Goal: Information Seeking & Learning: Check status

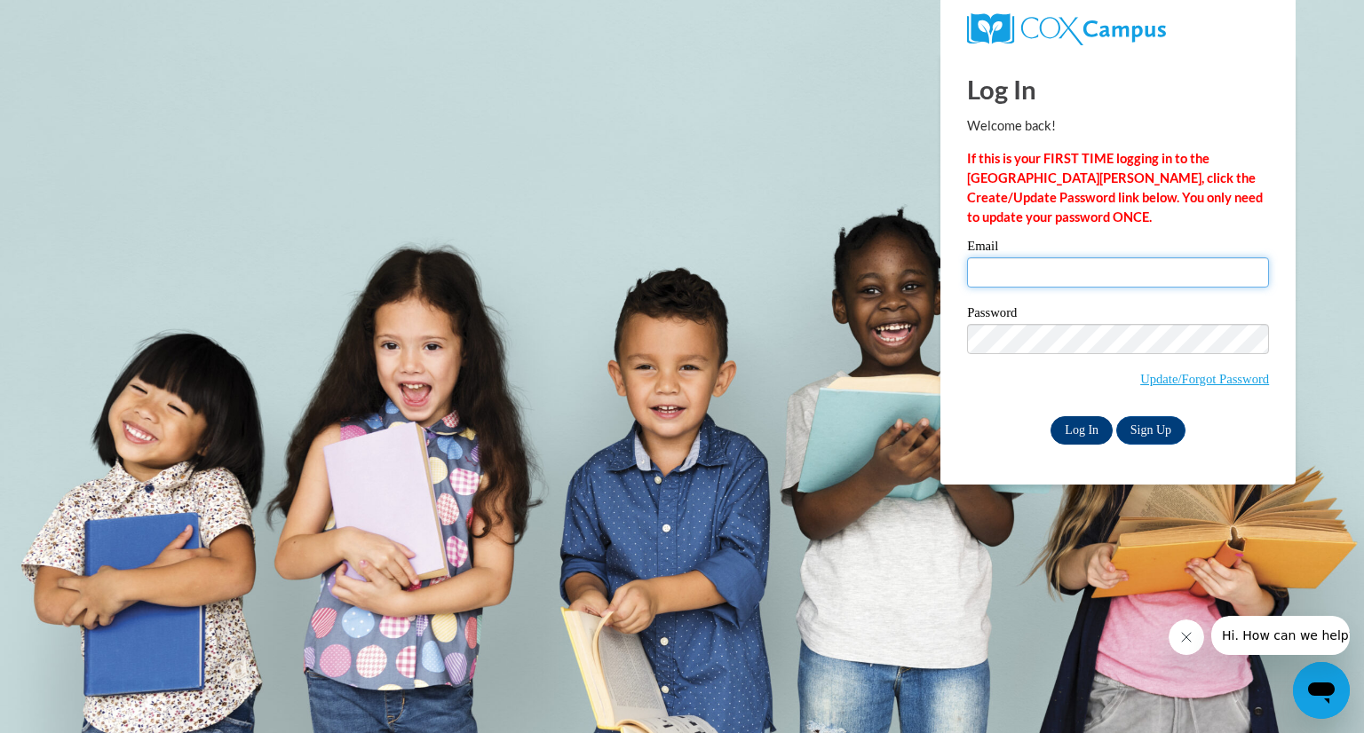
type input "hhorne@southernregional.edu"
click at [1069, 431] on input "Log In" at bounding box center [1081, 430] width 62 height 28
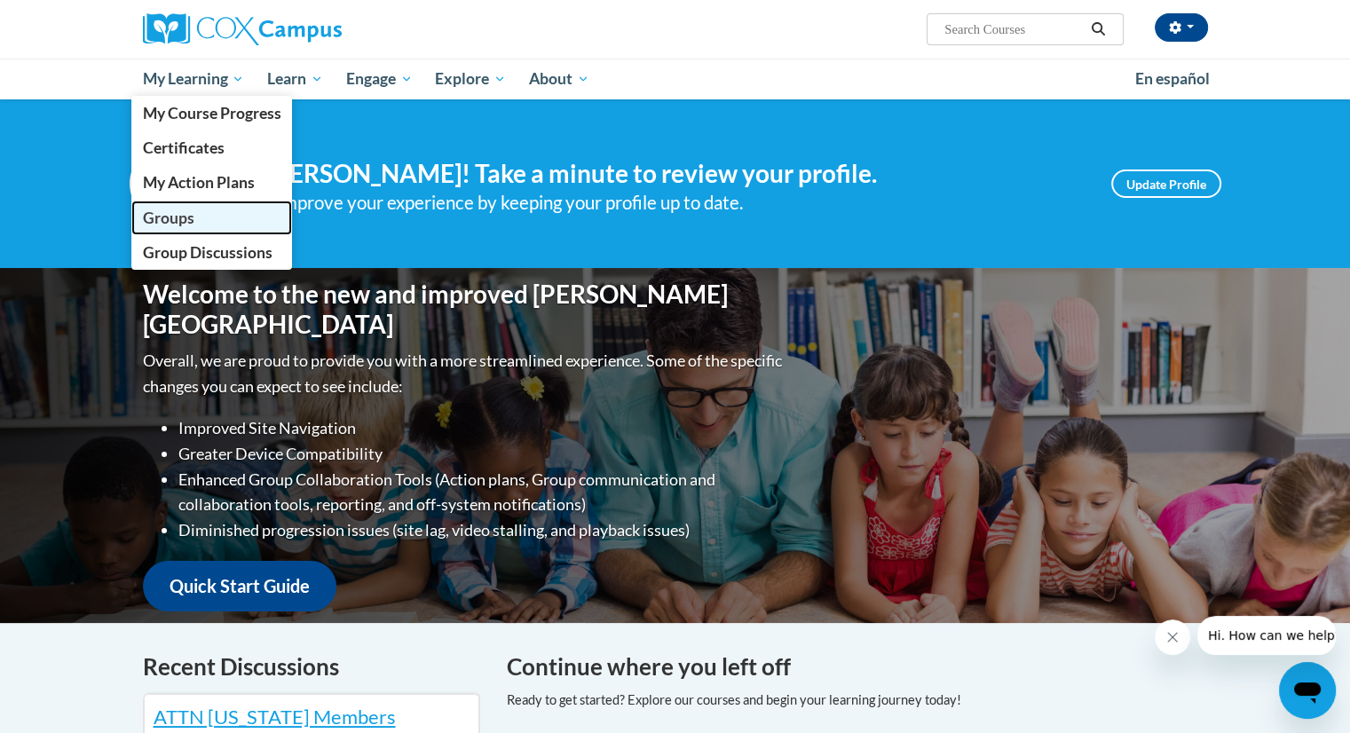
click at [177, 221] on span "Groups" at bounding box center [167, 218] width 51 height 19
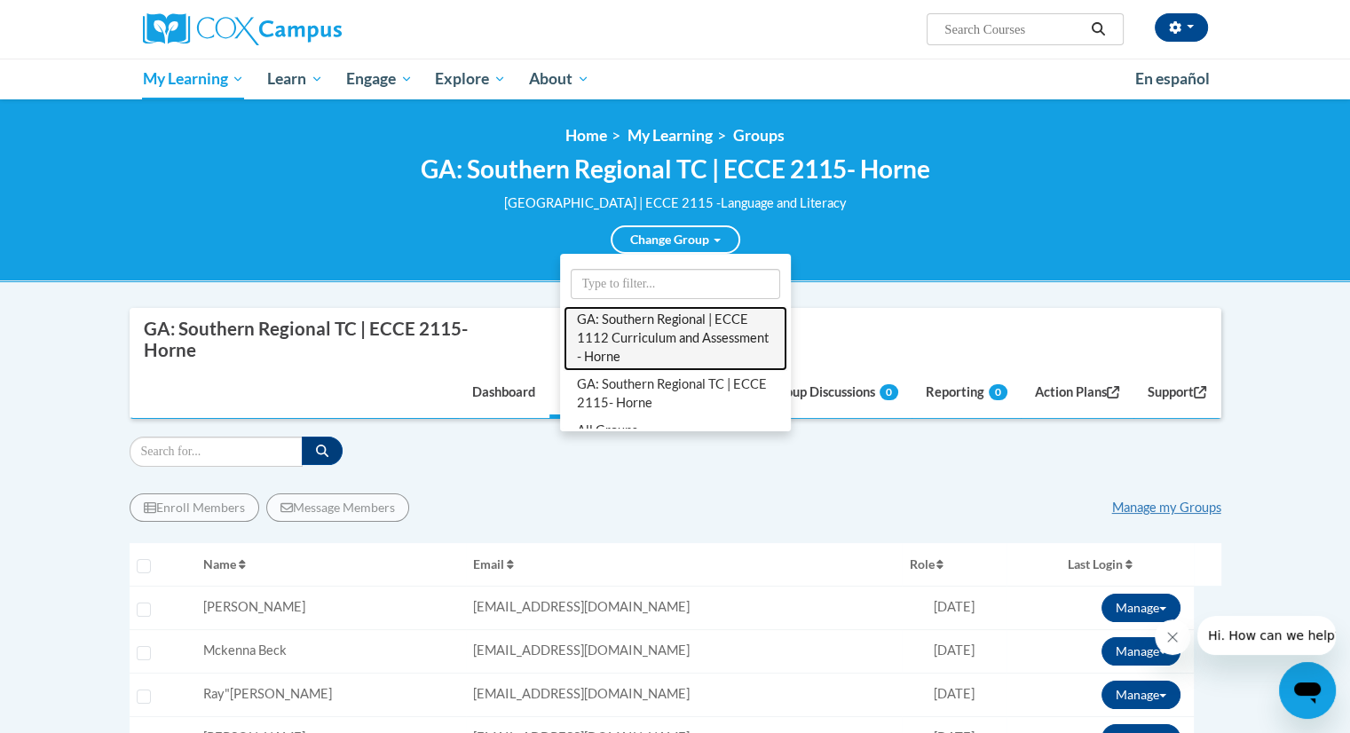
click at [661, 345] on link "GA: Southern Regional | ECCE 1112 Curriculum and Assessment - Horne" at bounding box center [676, 338] width 224 height 65
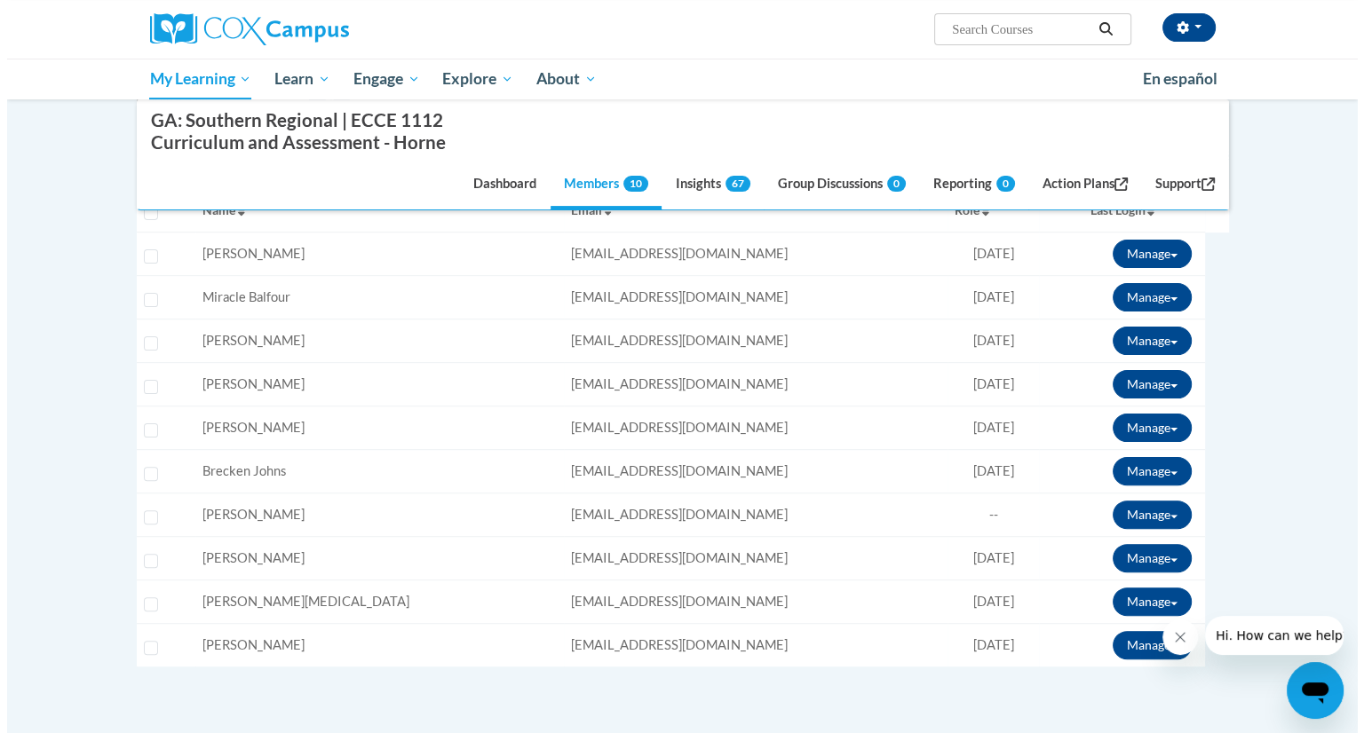
scroll to position [383, 0]
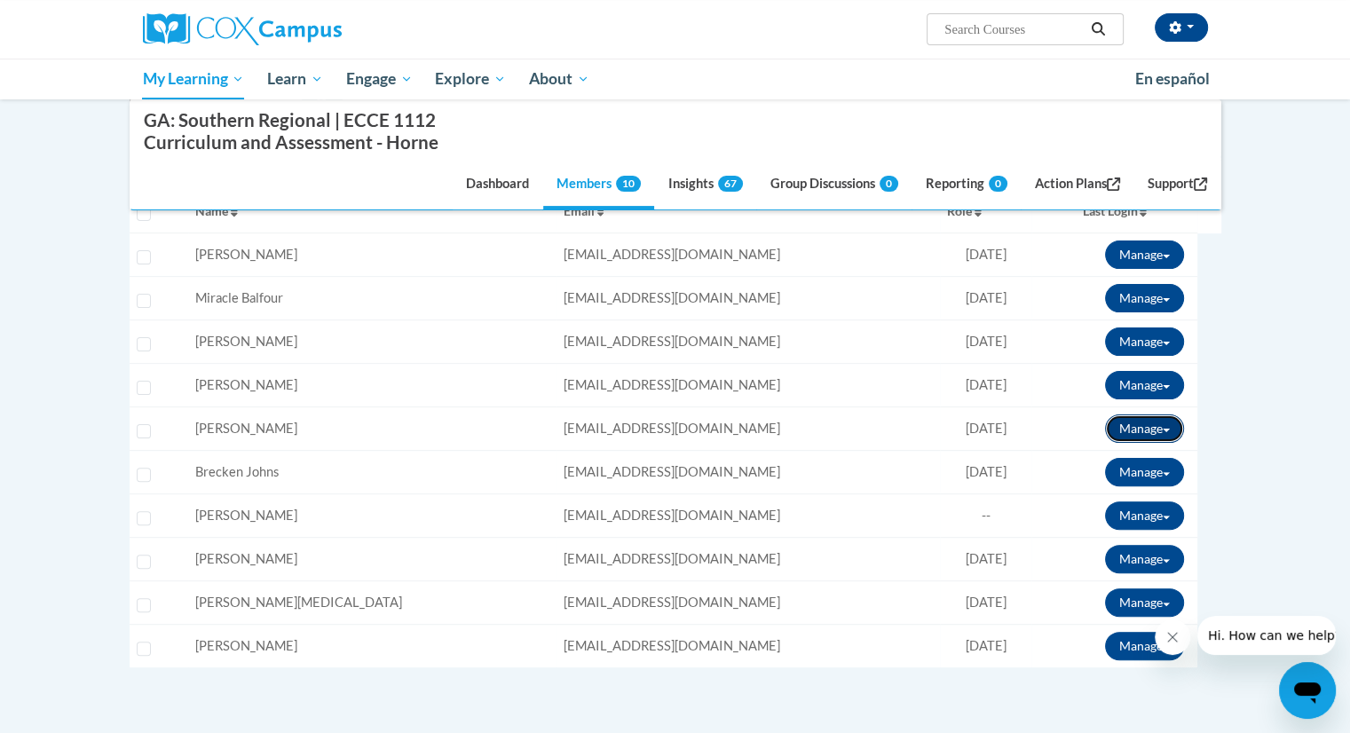
click at [1163, 429] on span at bounding box center [1166, 431] width 7 height 4
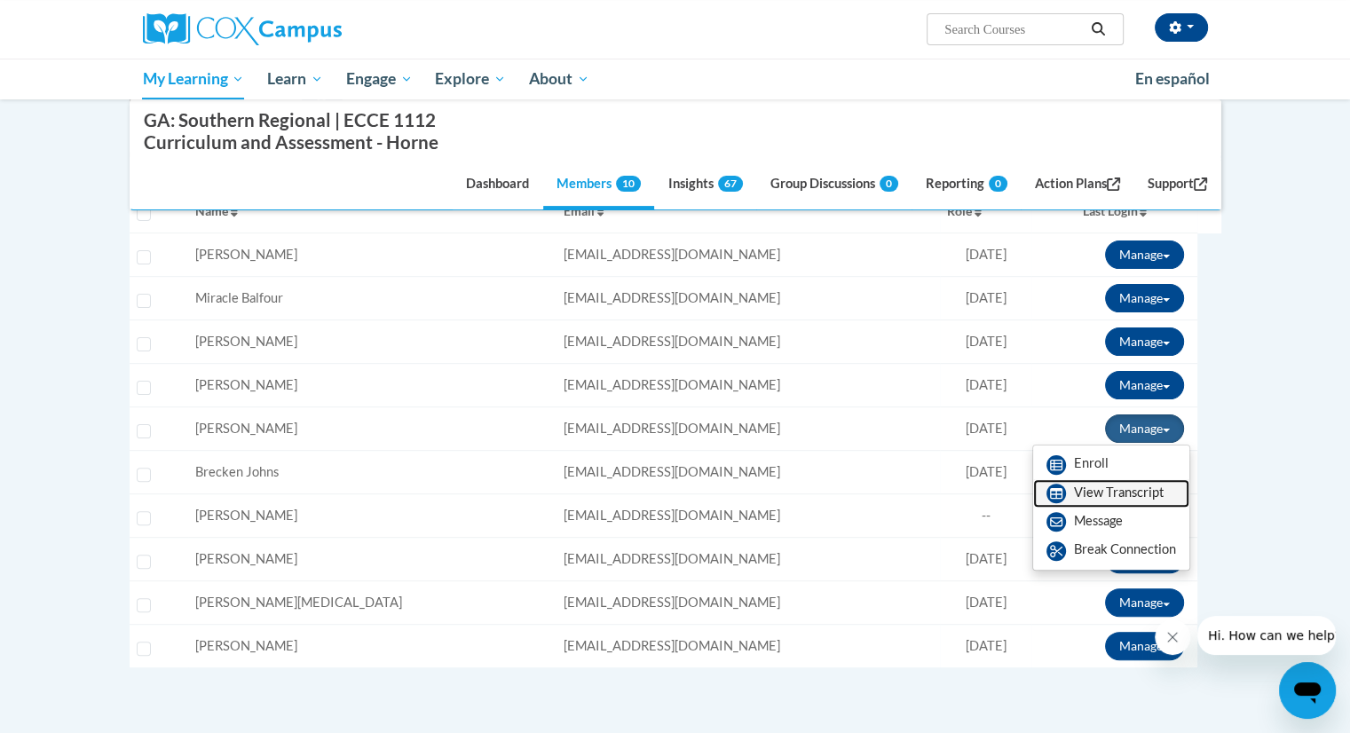
click at [1133, 495] on link "View Transcript" at bounding box center [1111, 493] width 156 height 28
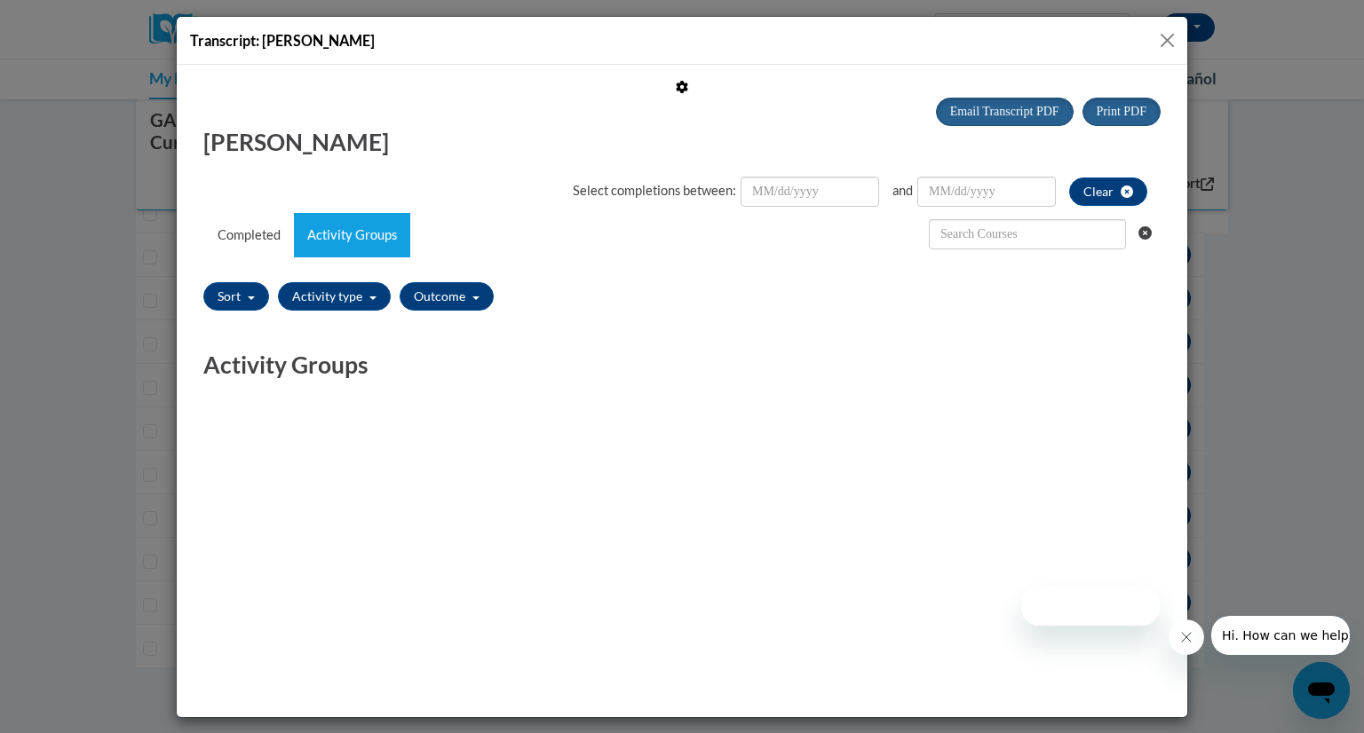
scroll to position [0, 0]
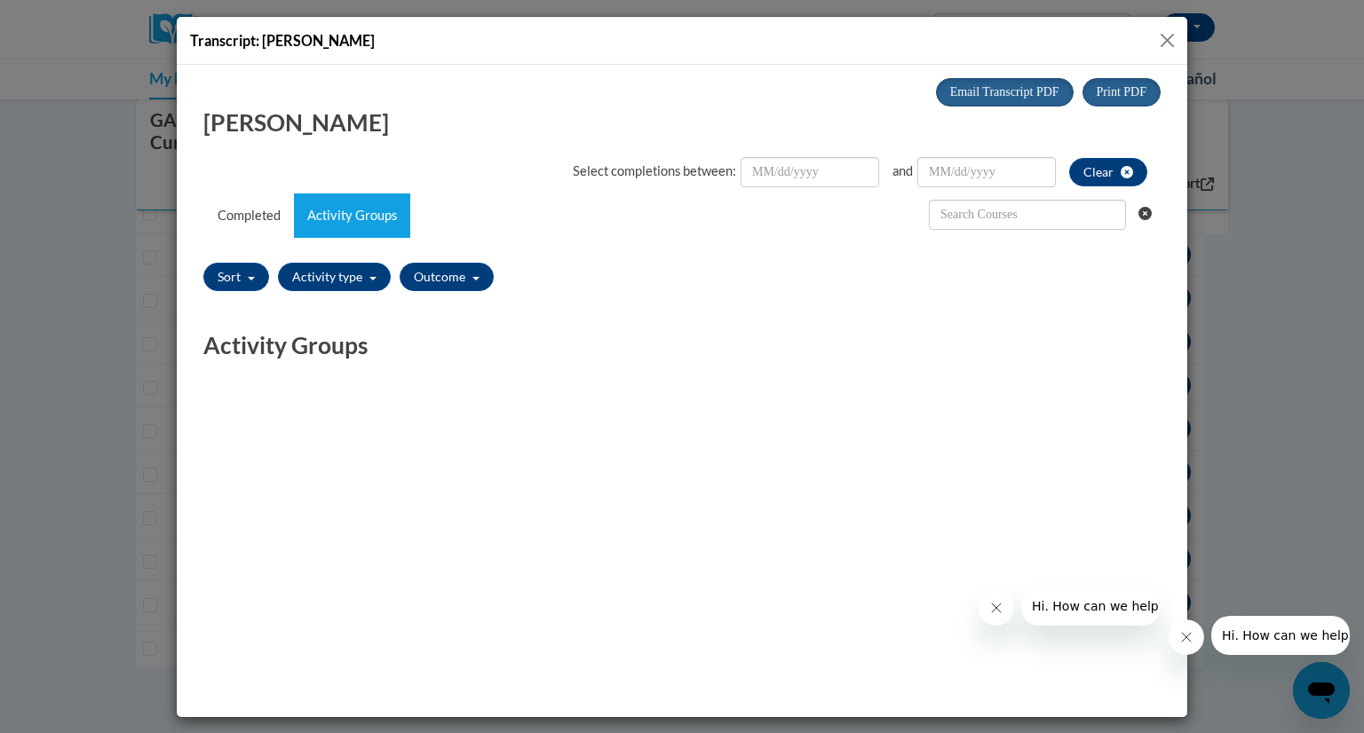
click at [1165, 43] on button "Close" at bounding box center [1167, 40] width 22 height 22
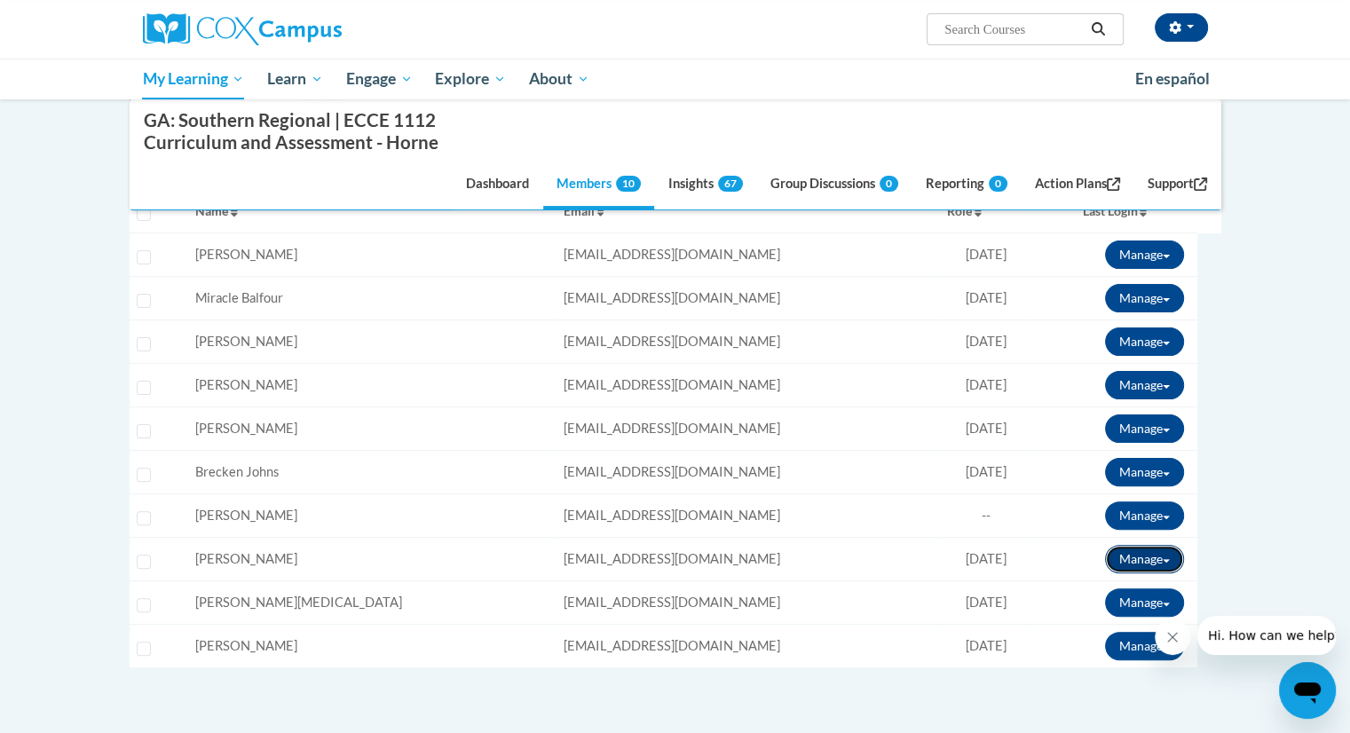
click at [1166, 555] on button "Manage" at bounding box center [1144, 559] width 79 height 28
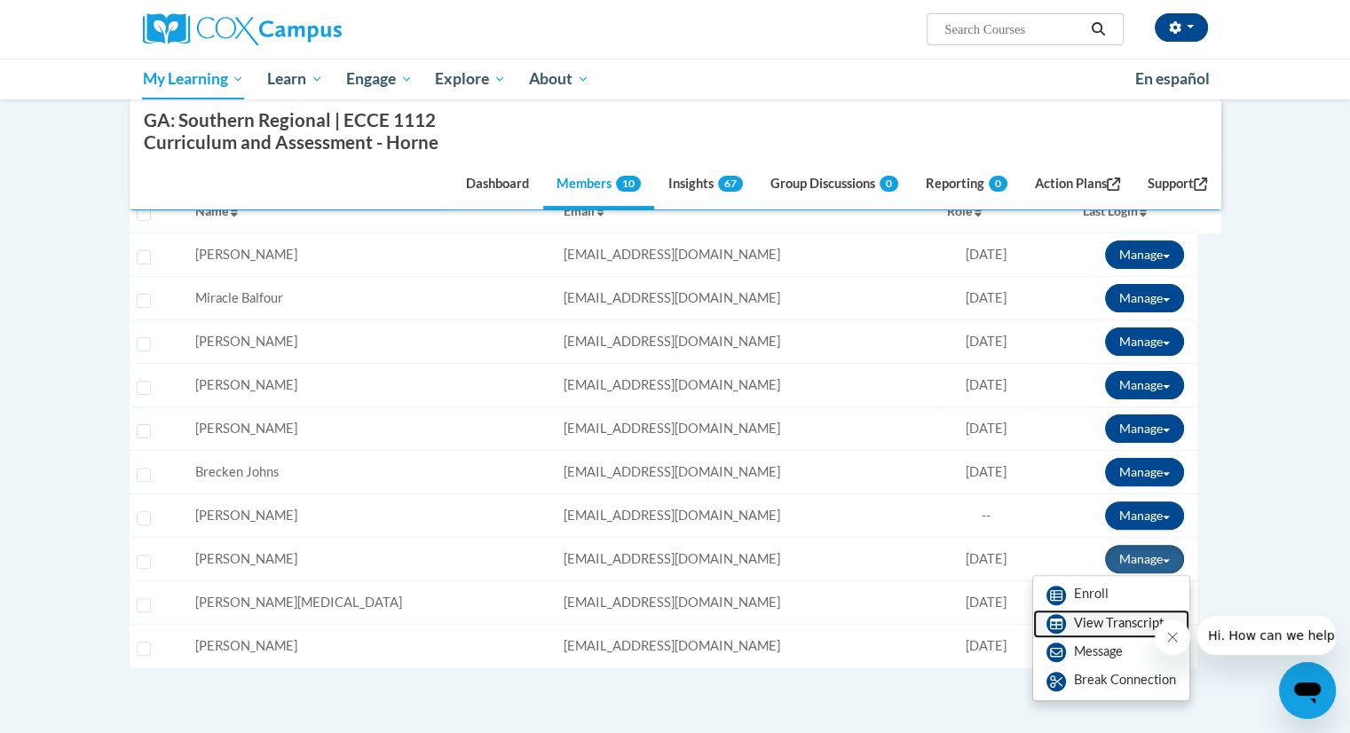
click at [1114, 621] on link "View Transcript" at bounding box center [1111, 624] width 156 height 28
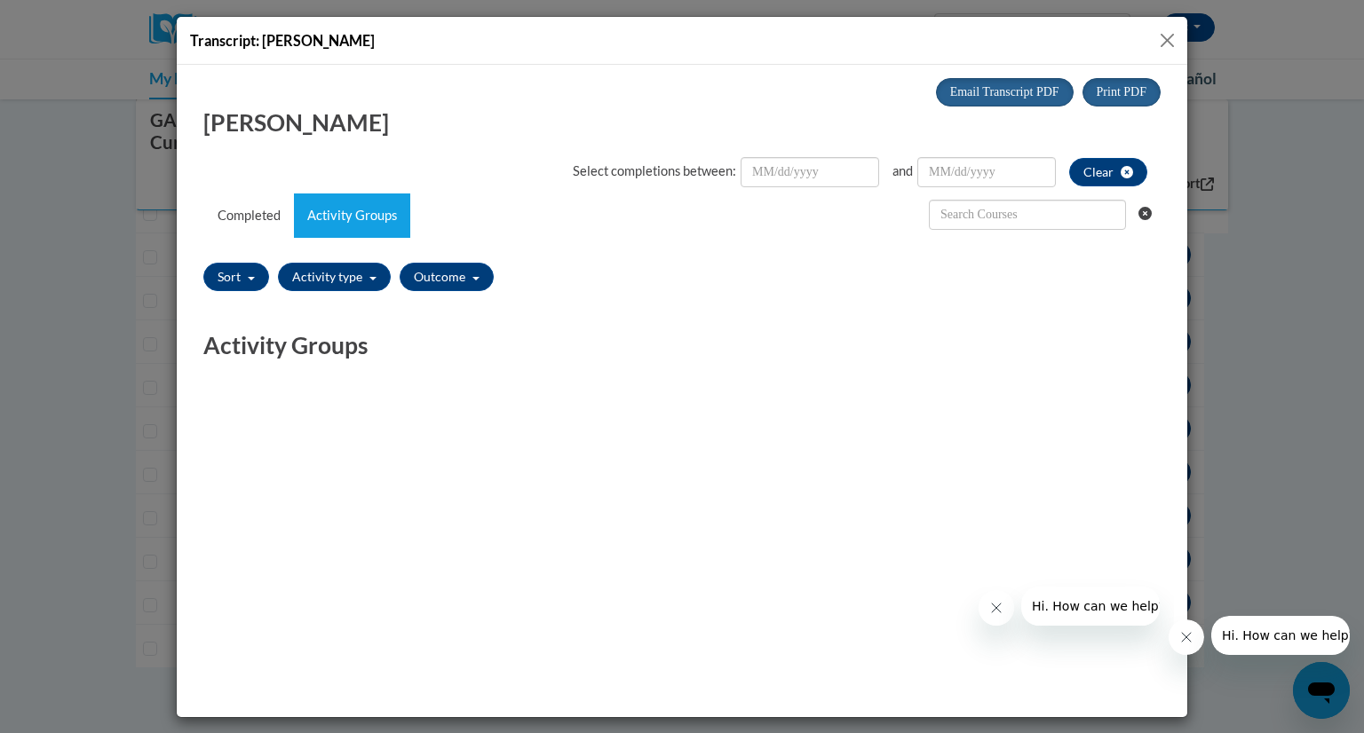
click at [1163, 34] on button "Close" at bounding box center [1167, 40] width 22 height 22
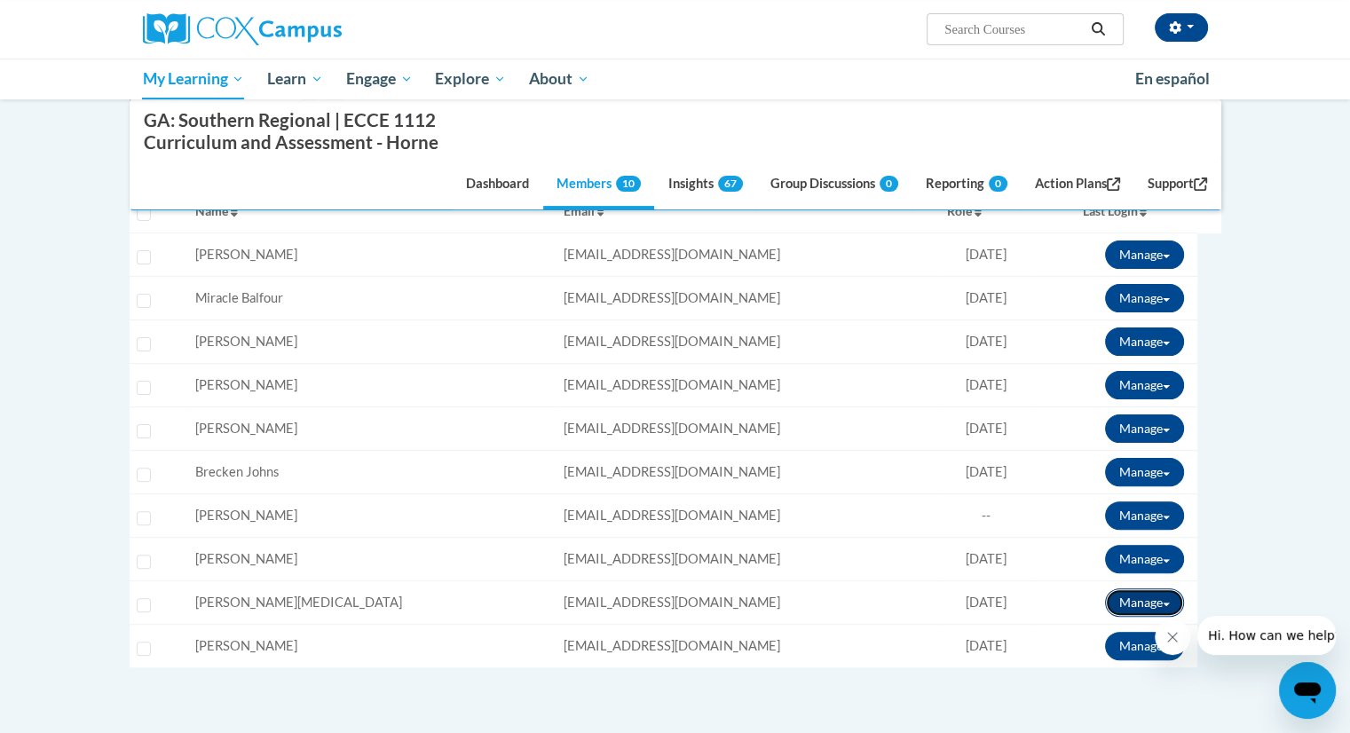
click at [1169, 597] on button "Manage" at bounding box center [1144, 603] width 79 height 28
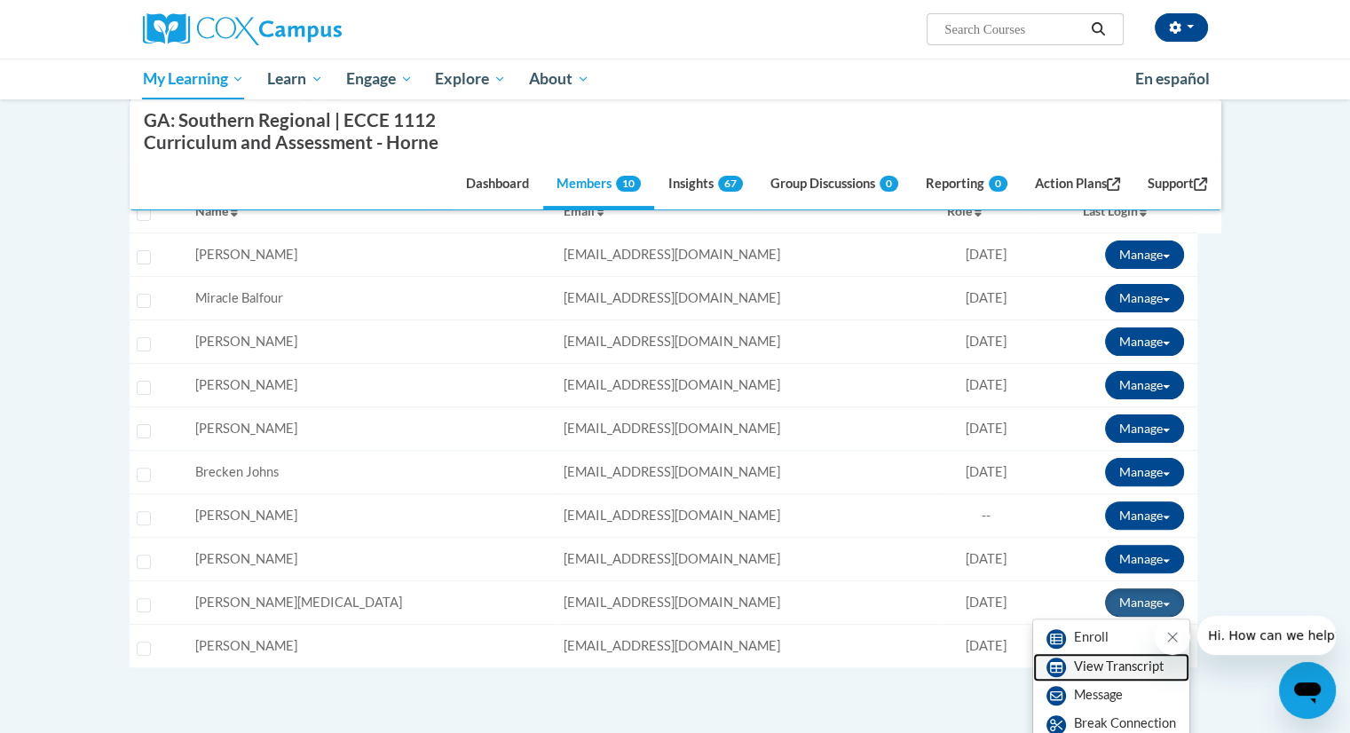
click at [1096, 671] on link "View Transcript" at bounding box center [1111, 667] width 156 height 28
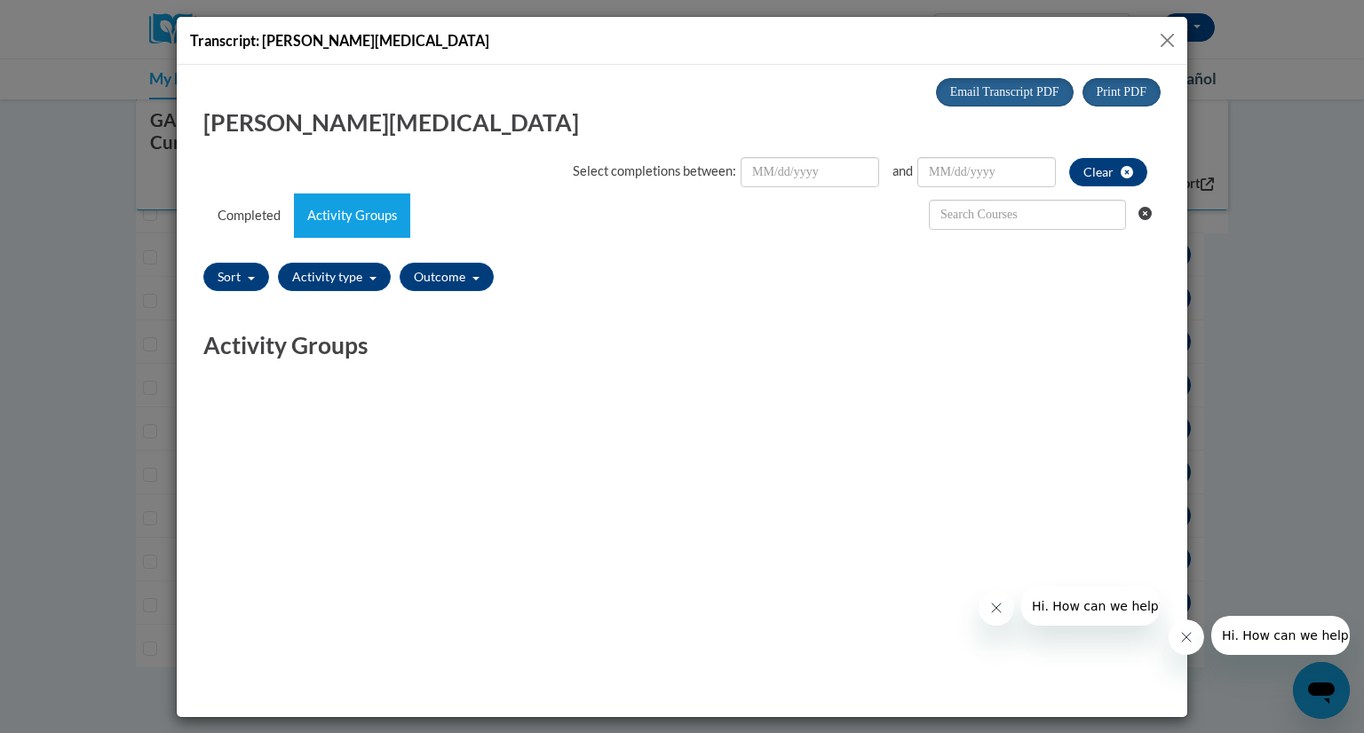
click at [1159, 38] on button "Close" at bounding box center [1167, 40] width 22 height 22
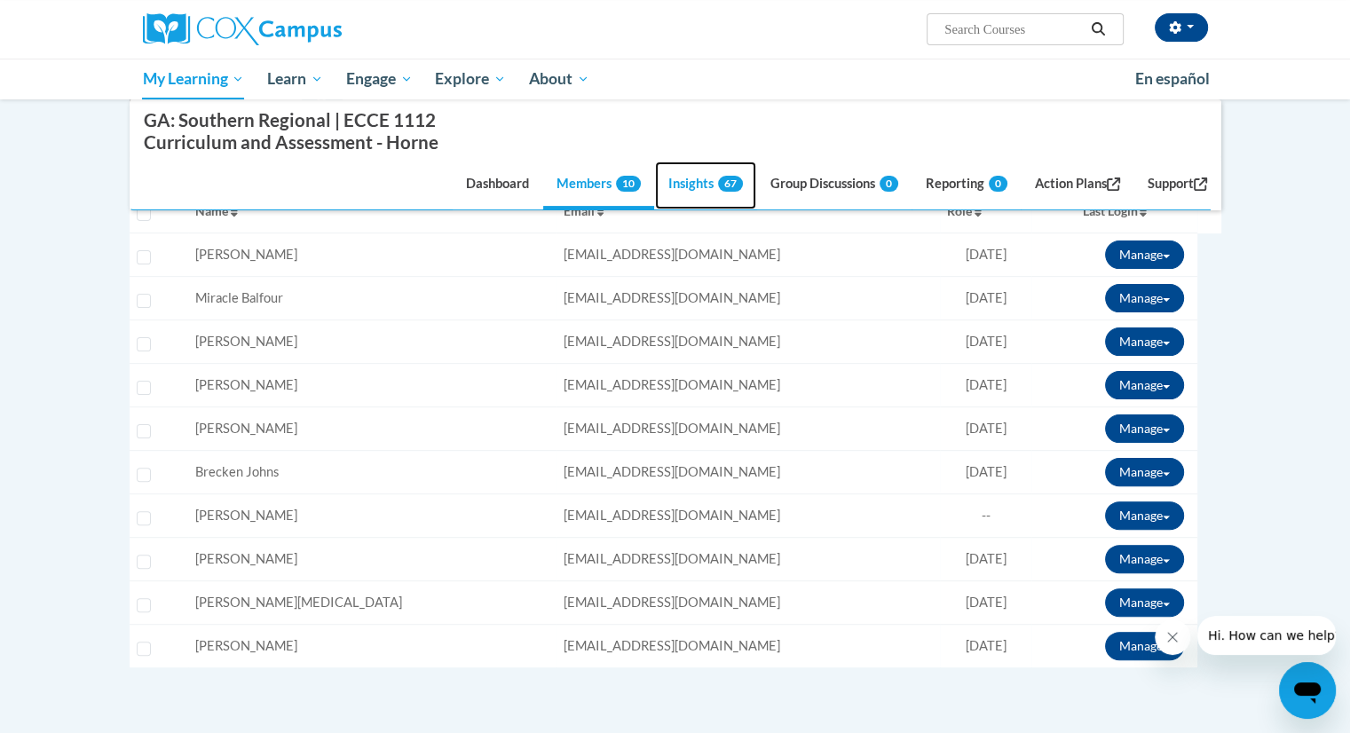
click at [675, 177] on link "Insights 67" at bounding box center [705, 186] width 101 height 48
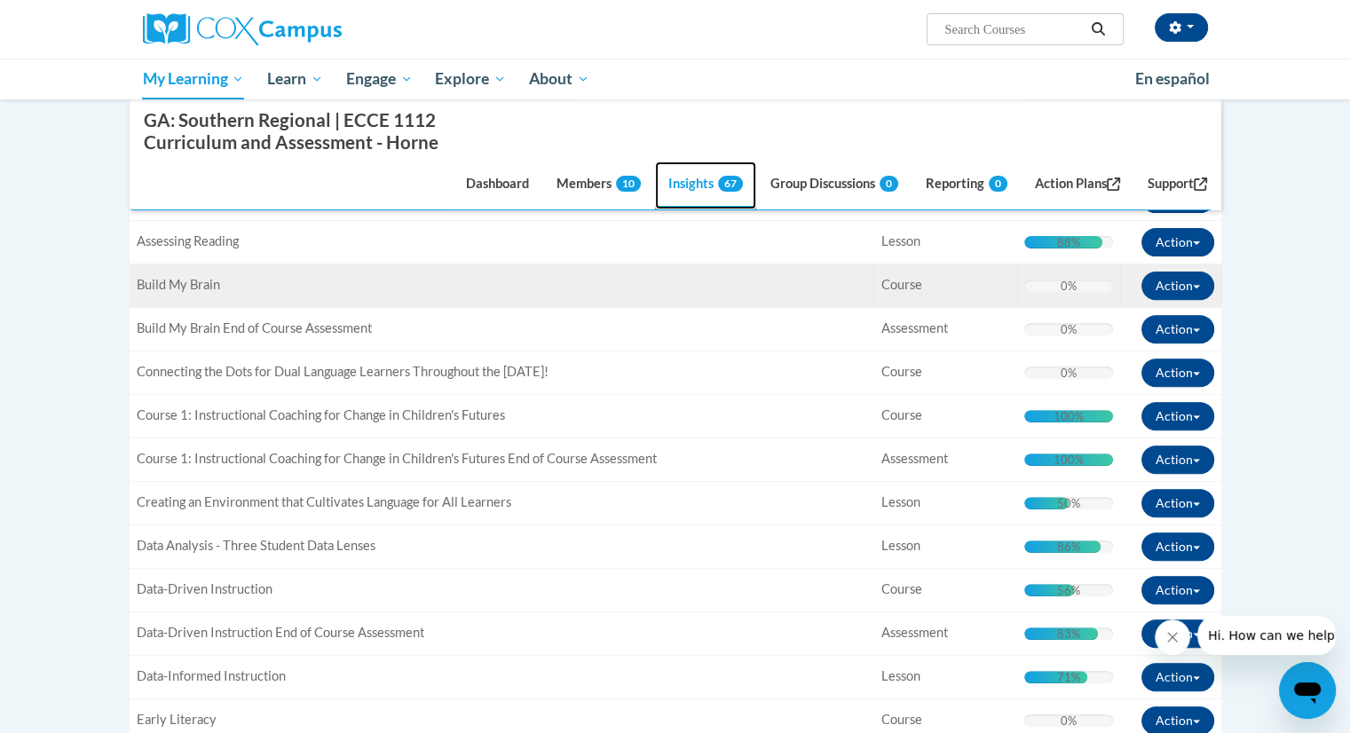
scroll to position [577, 0]
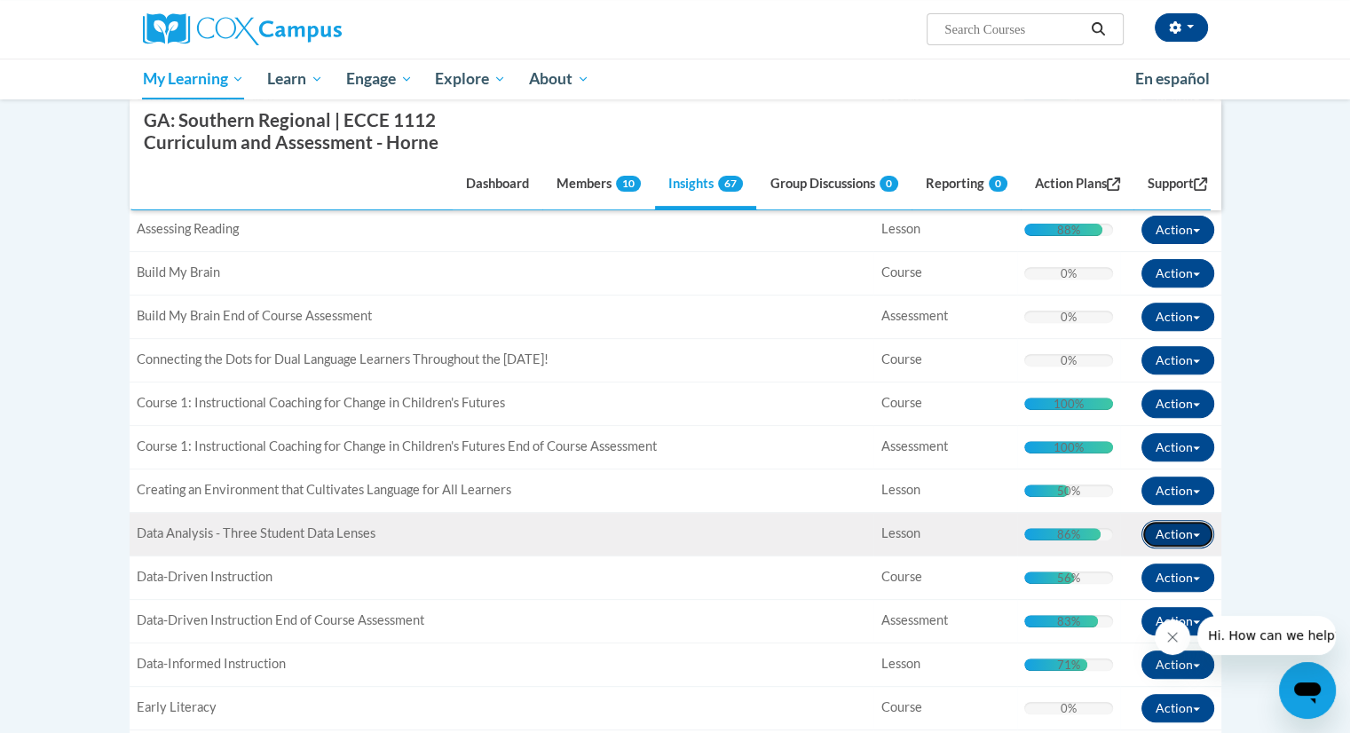
click at [1196, 534] on span "button" at bounding box center [1196, 536] width 7 height 4
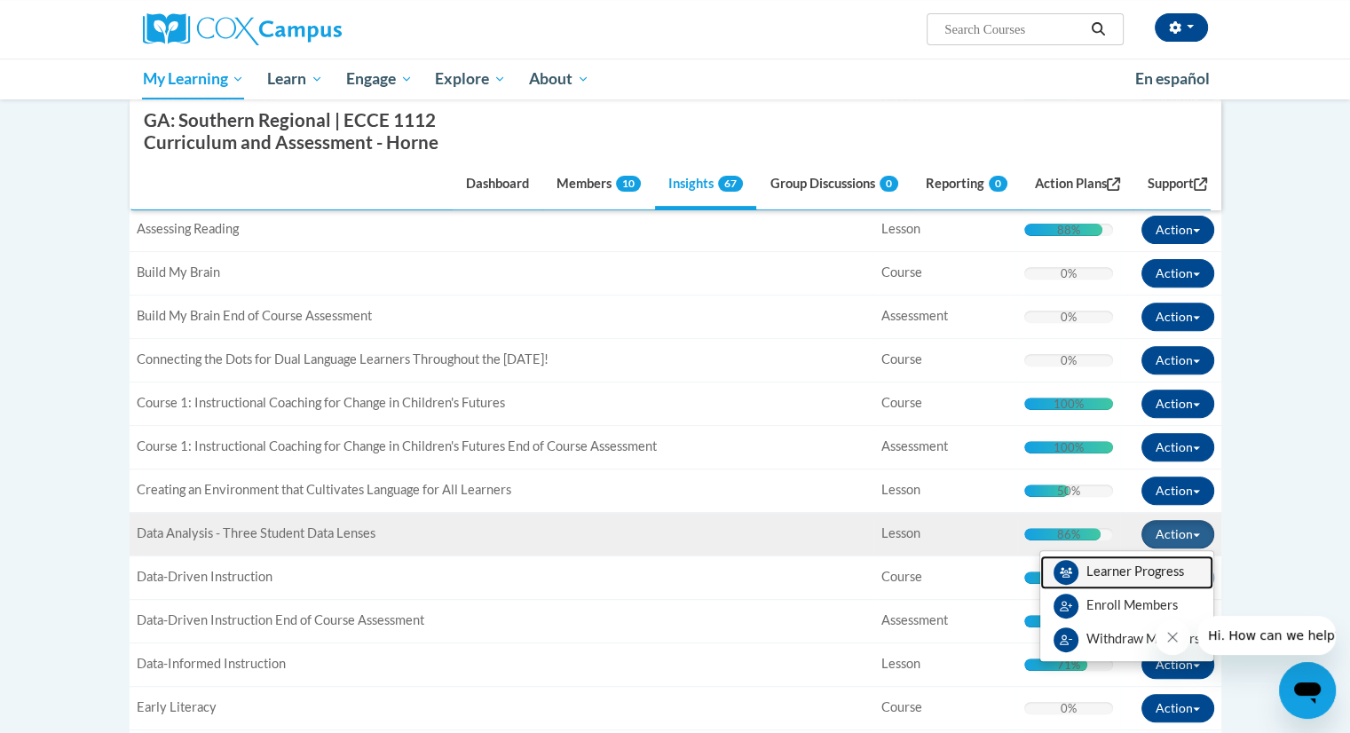
click at [1163, 558] on link "Learner Progress" at bounding box center [1127, 573] width 173 height 34
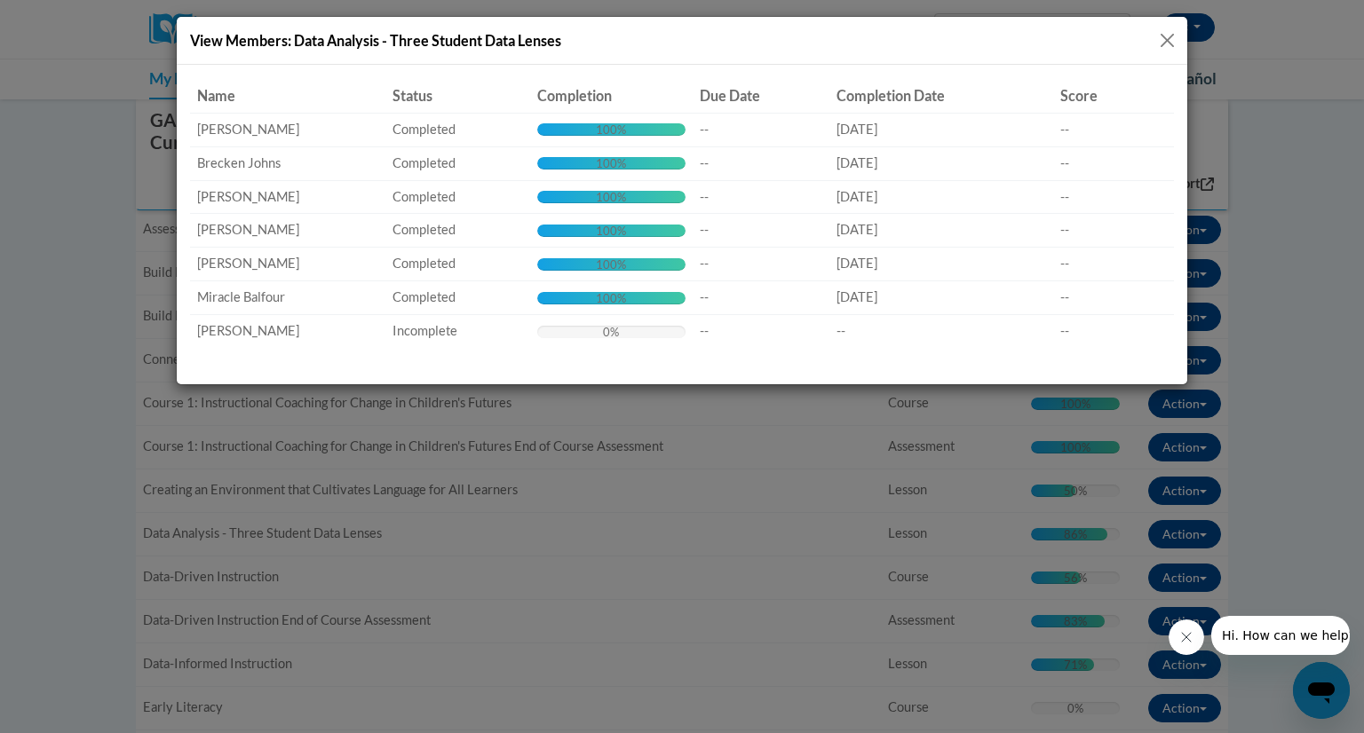
click at [1163, 36] on button "Close" at bounding box center [1167, 40] width 22 height 22
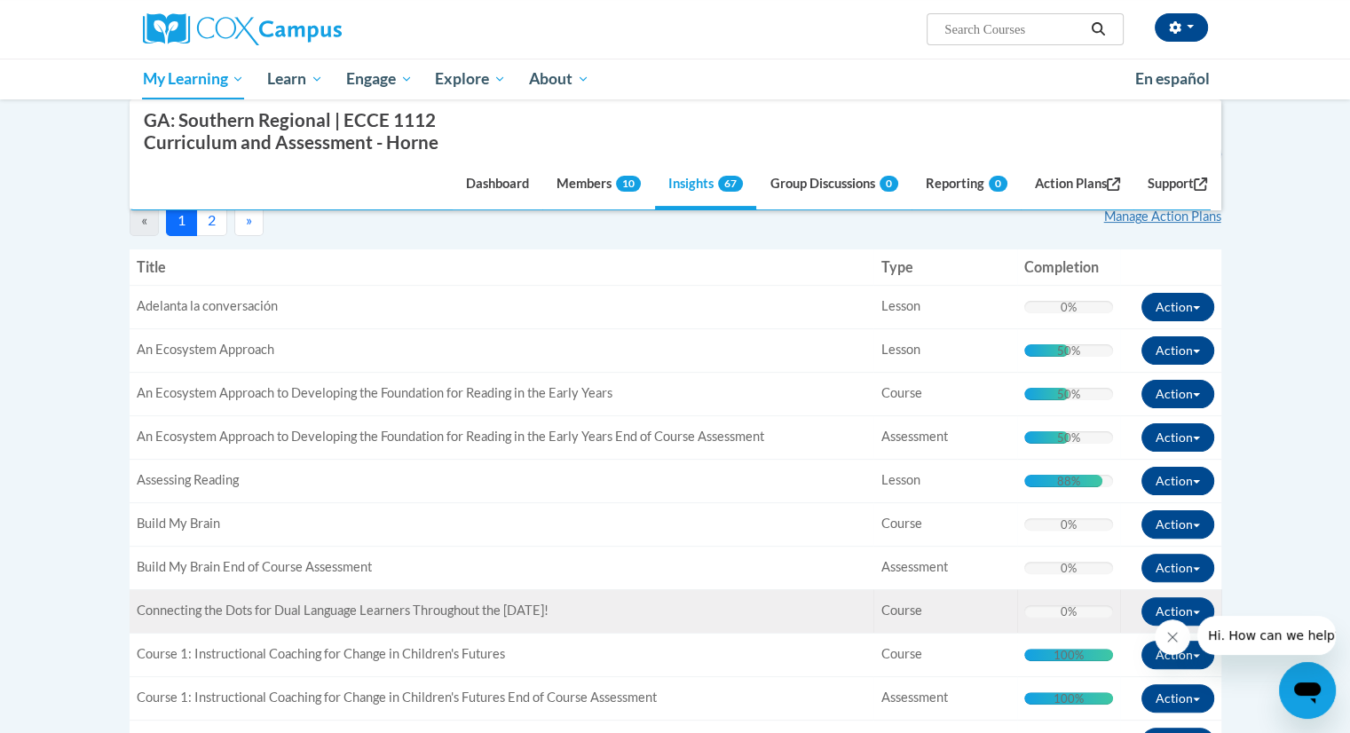
scroll to position [325, 0]
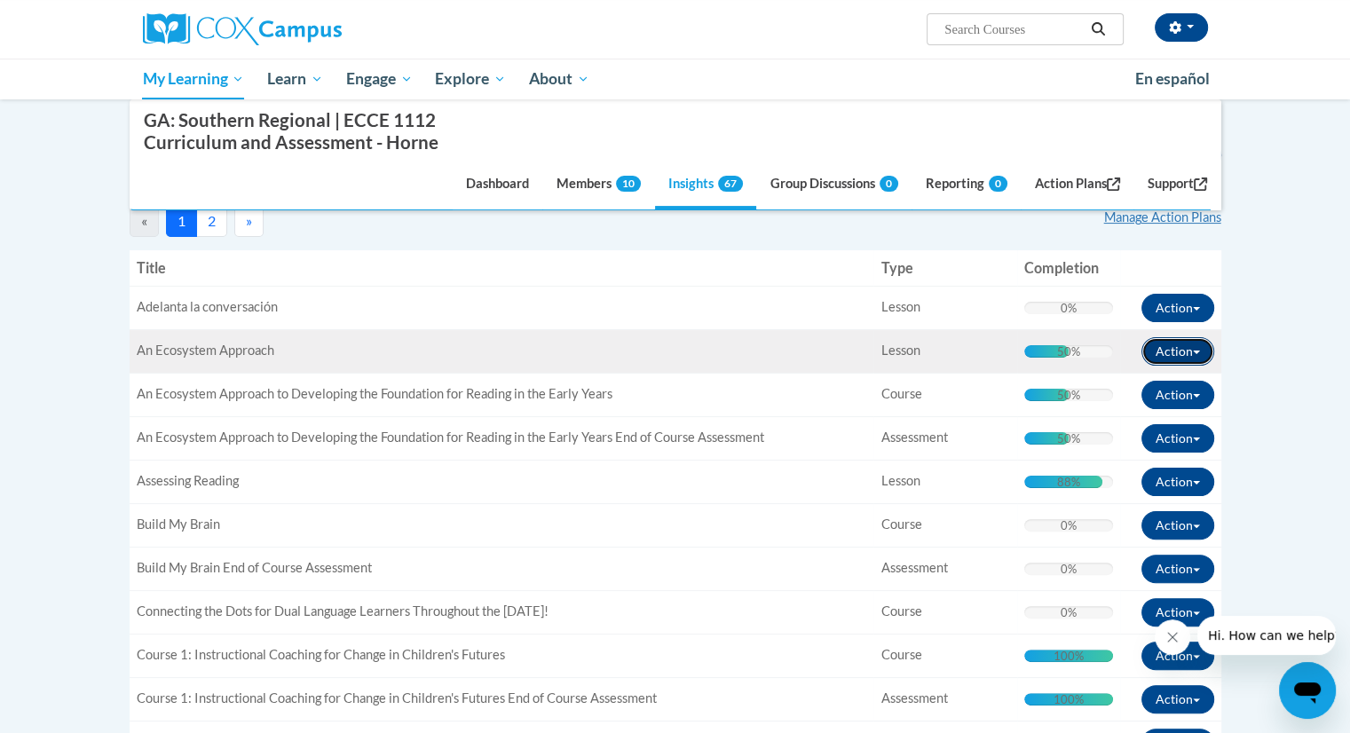
click at [1197, 351] on span "button" at bounding box center [1196, 353] width 7 height 4
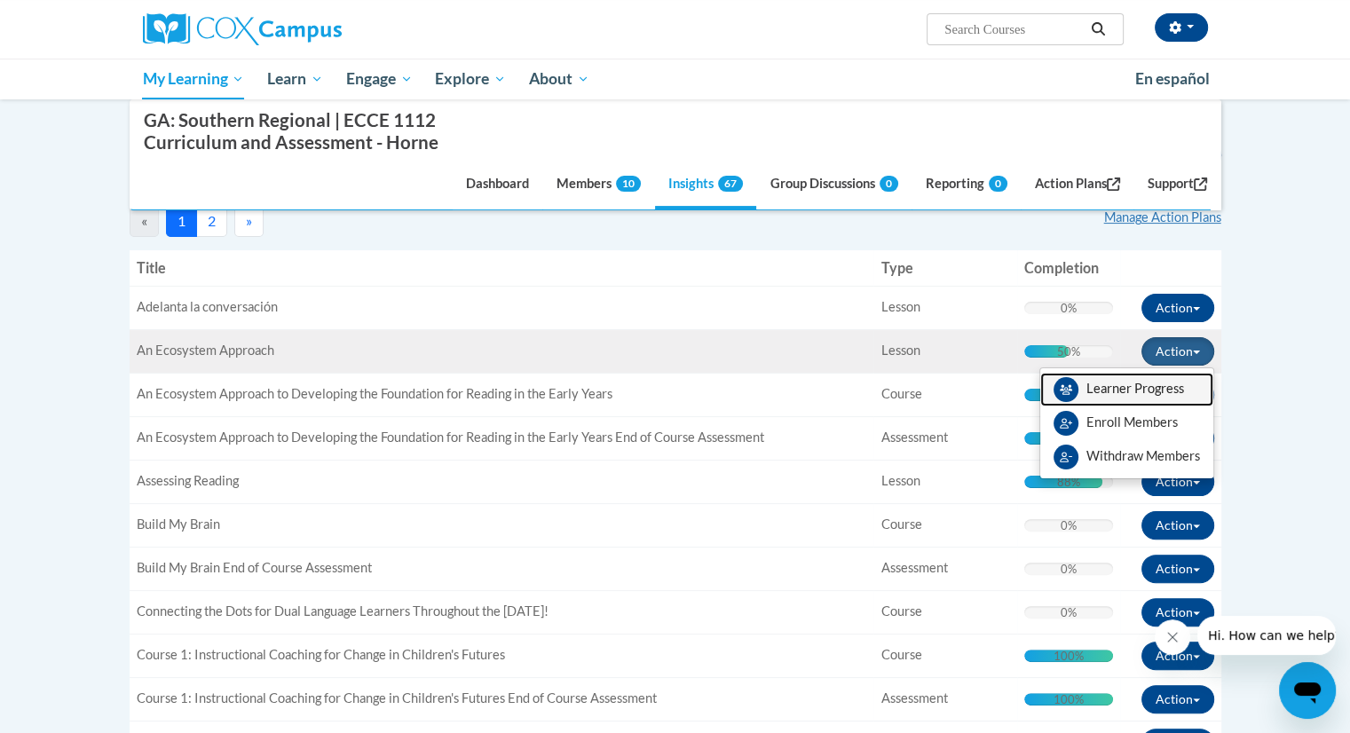
click at [1183, 380] on link "Learner Progress" at bounding box center [1127, 390] width 173 height 34
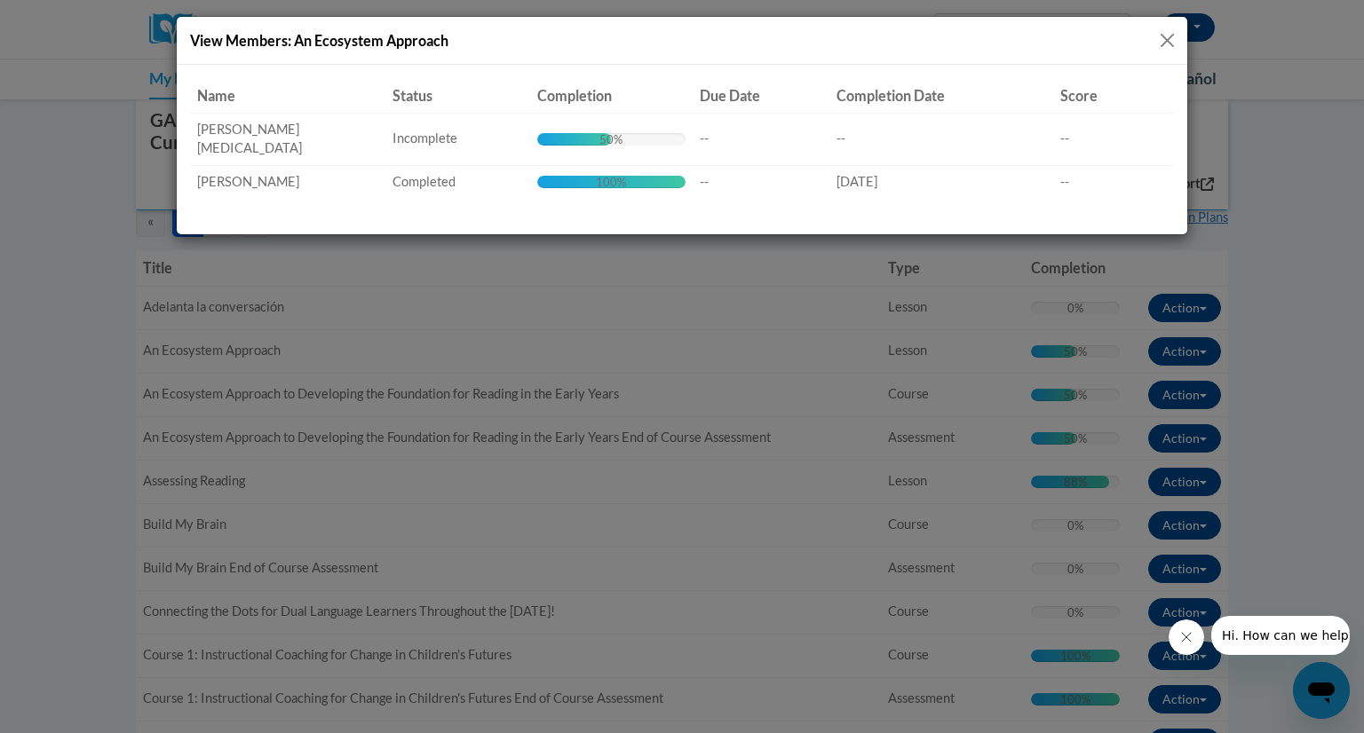
click at [1167, 31] on button "Close" at bounding box center [1167, 40] width 22 height 22
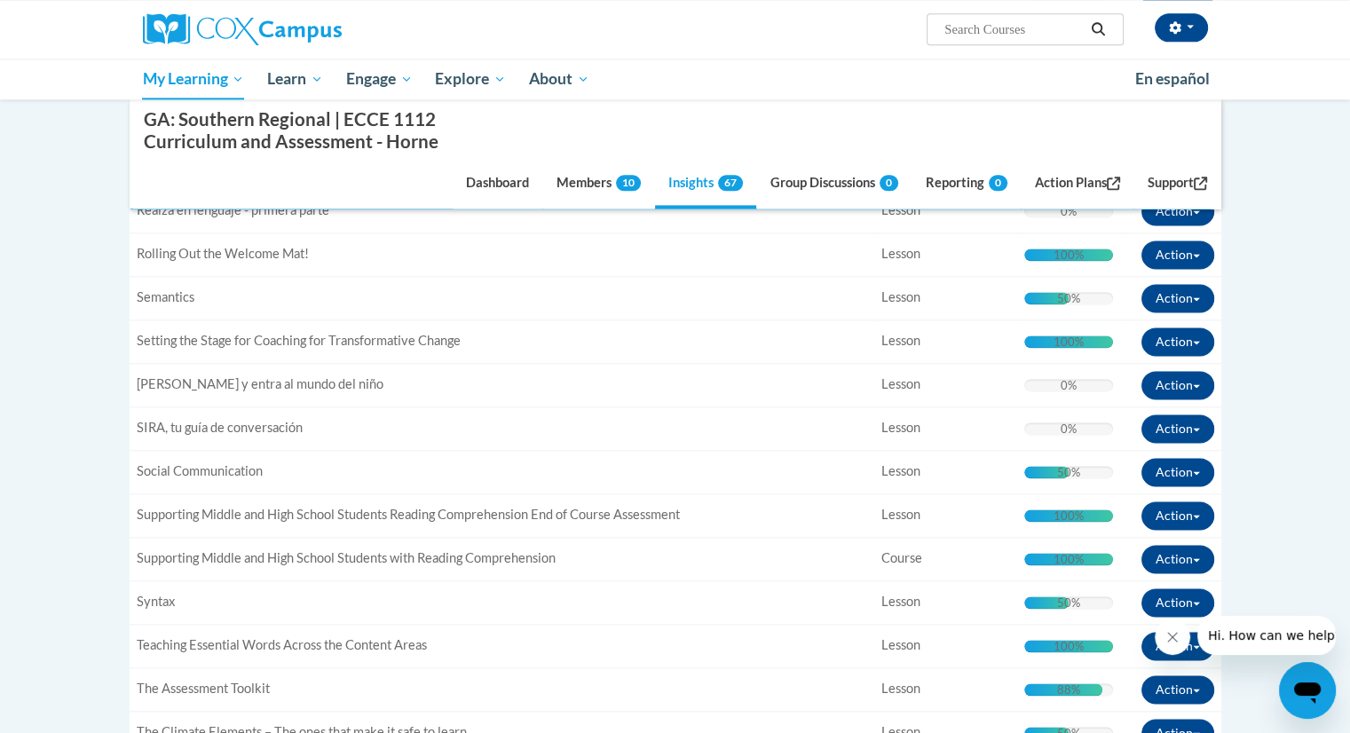
scroll to position [2340, 0]
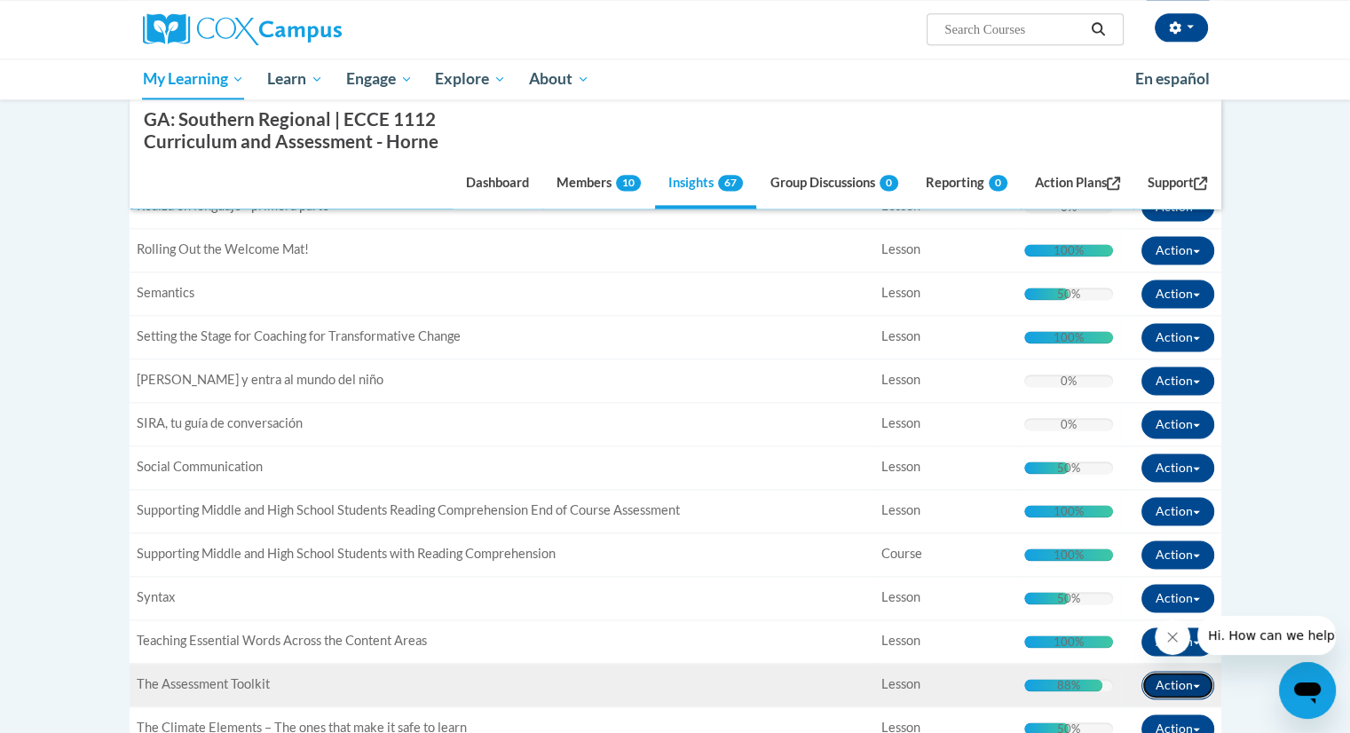
click at [1207, 677] on button "Action" at bounding box center [1178, 685] width 73 height 28
click at [1182, 709] on link "Learner Progress" at bounding box center [1127, 724] width 173 height 34
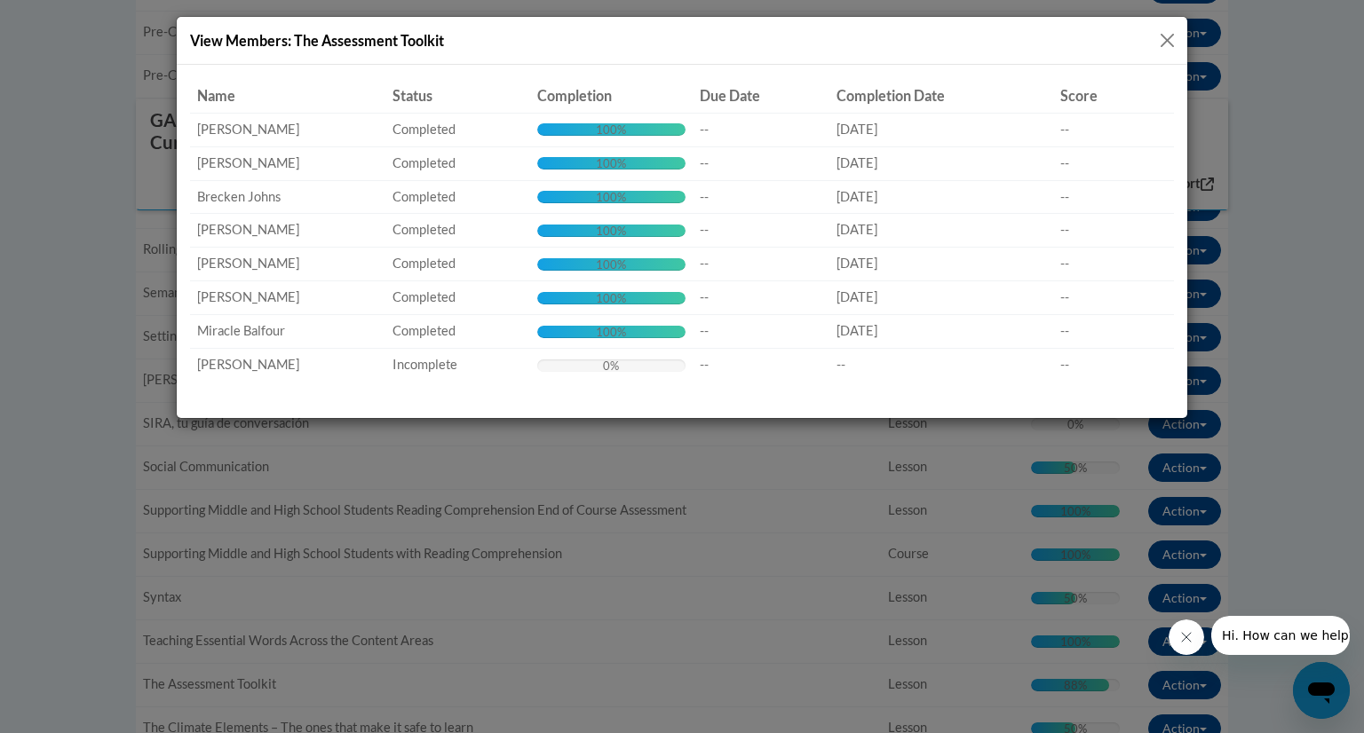
click at [1165, 41] on button "Close" at bounding box center [1167, 40] width 22 height 22
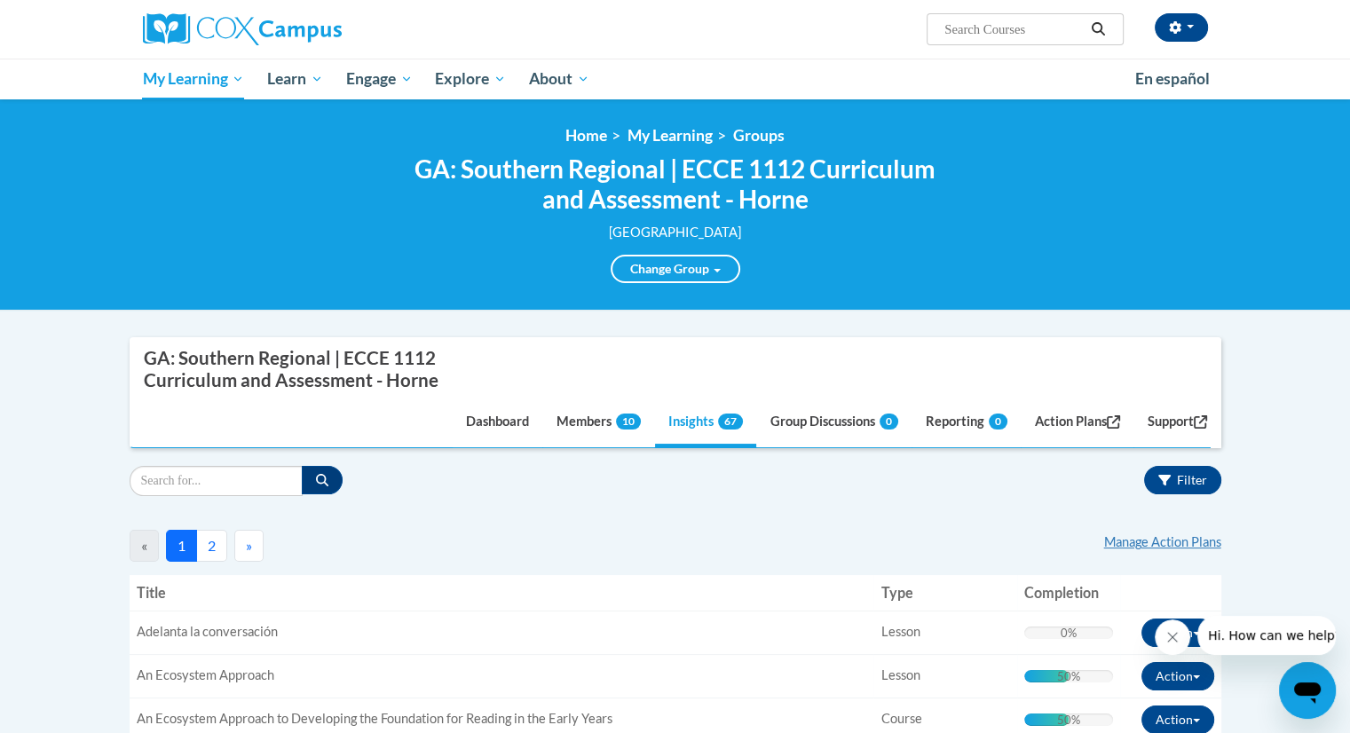
scroll to position [0, 0]
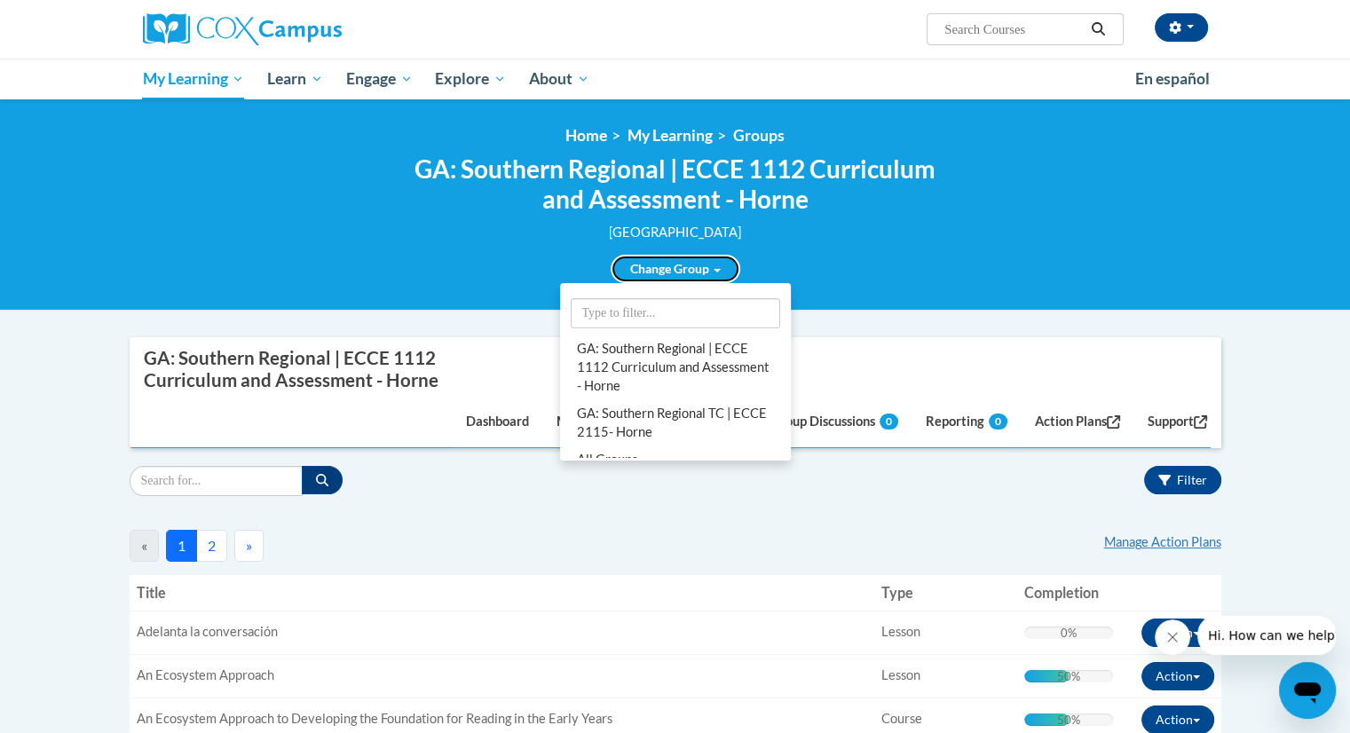
click at [697, 262] on link "Change Group" at bounding box center [676, 269] width 130 height 28
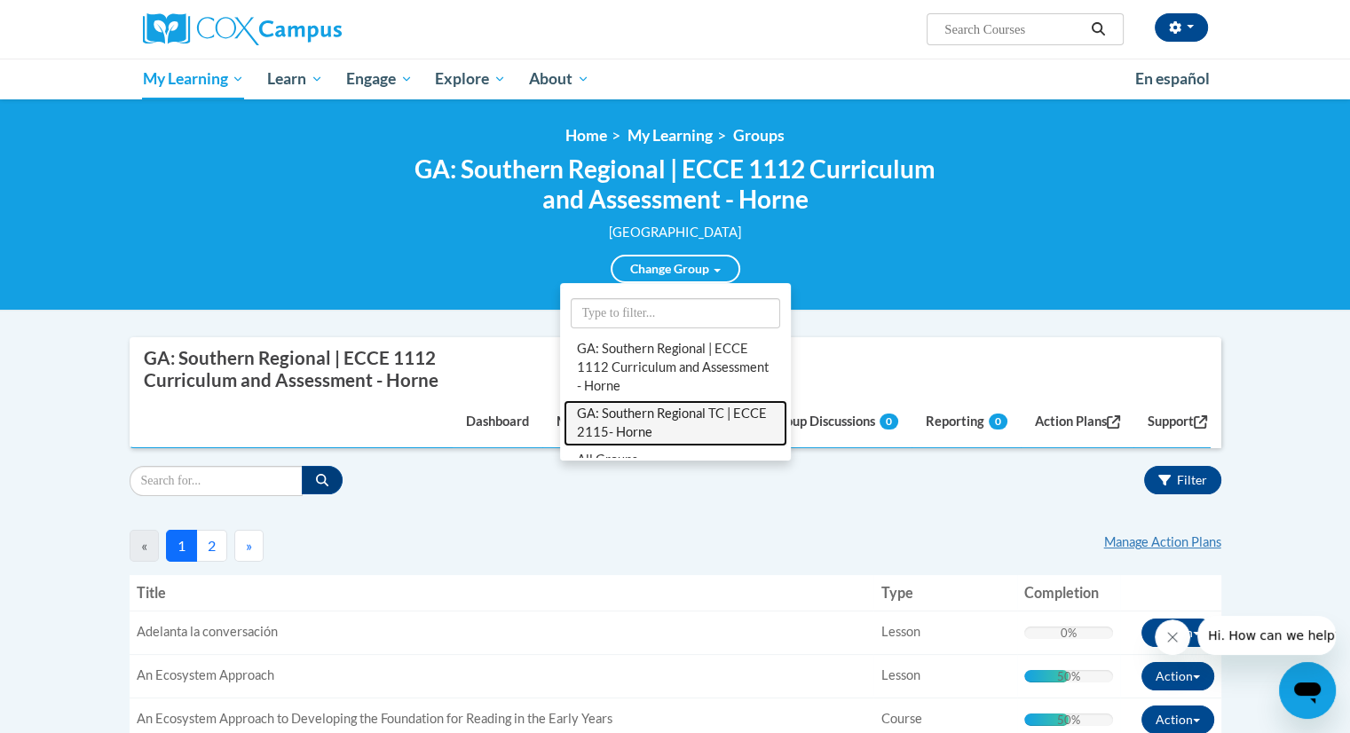
click at [672, 422] on link "GA: Southern Regional TC | ECCE 2115- Horne" at bounding box center [676, 423] width 224 height 46
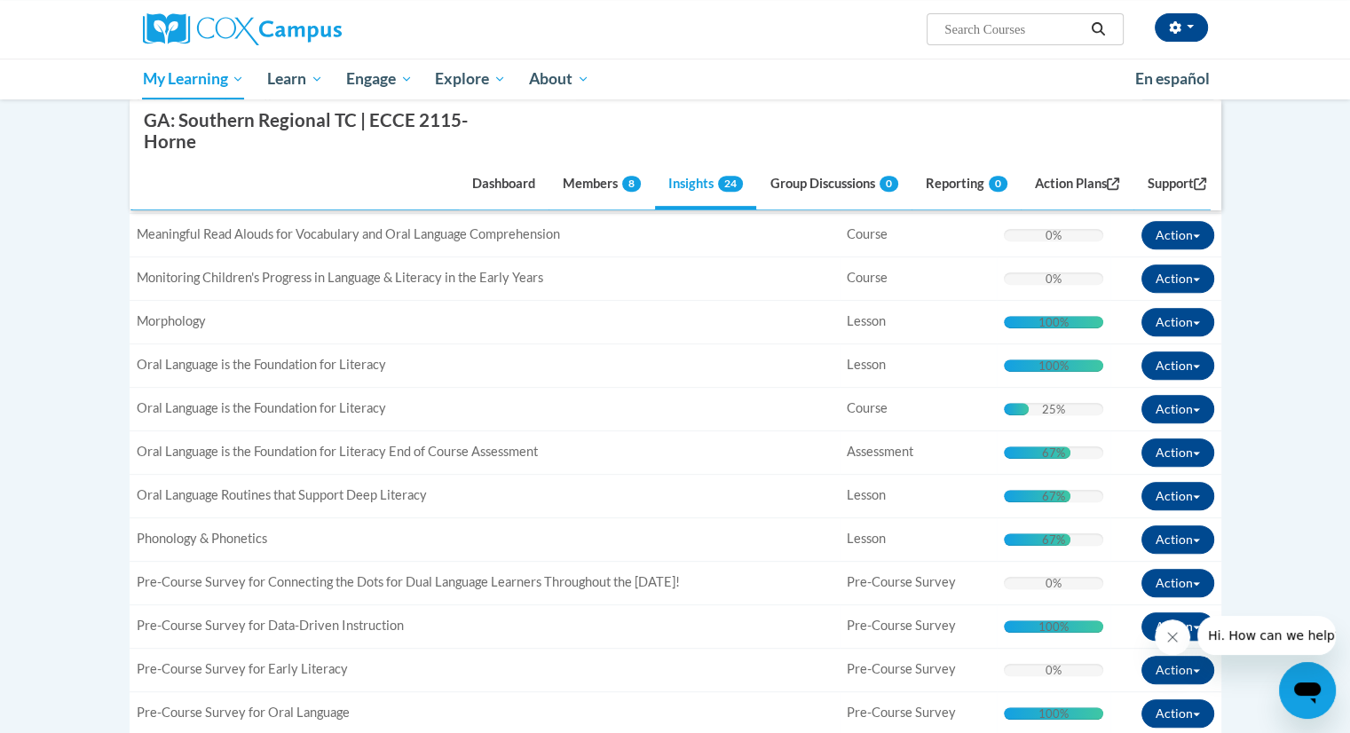
scroll to position [784, 0]
